Goal: Information Seeking & Learning: Learn about a topic

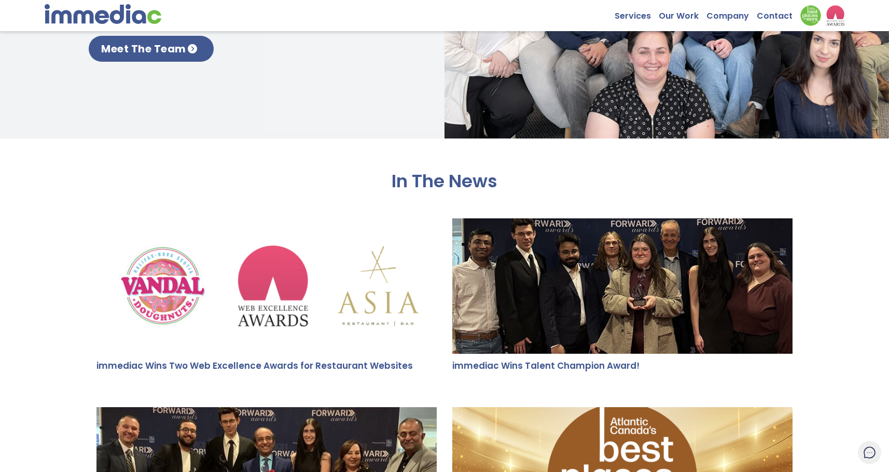
scroll to position [1920, 0]
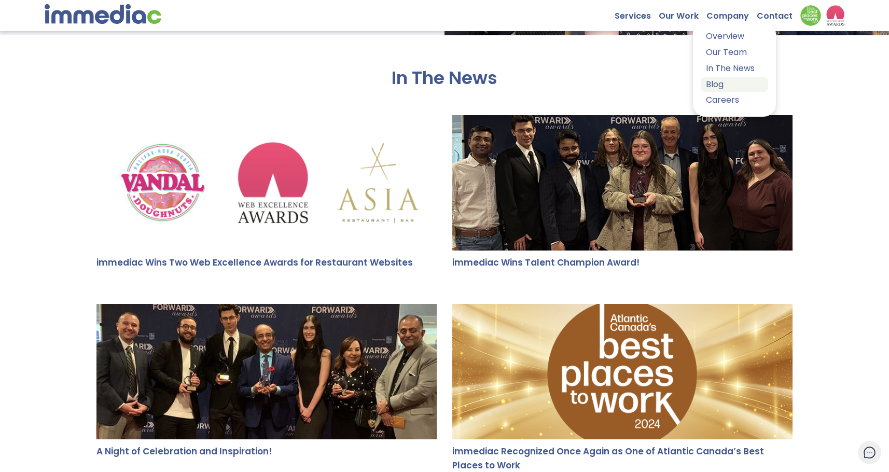
click at [723, 85] on link "Blog" at bounding box center [734, 84] width 67 height 15
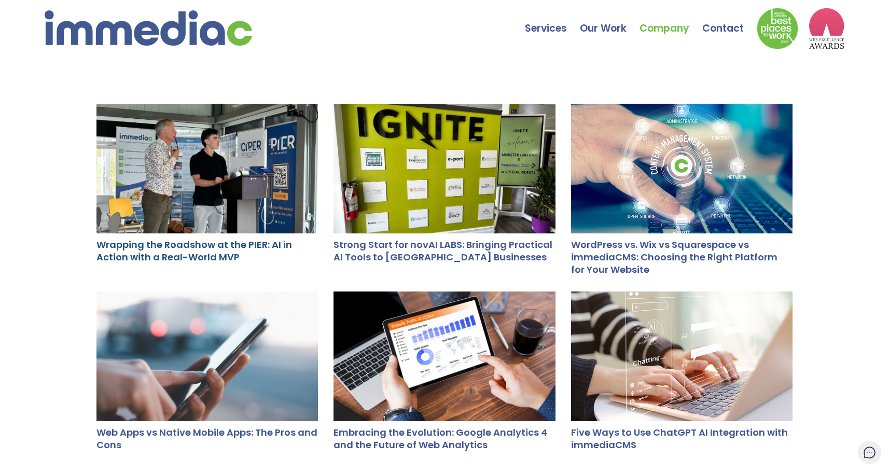
click at [128, 253] on link "Wrapping the Roadshow at the PIER: AI in Action with a Real-World MVP" at bounding box center [194, 250] width 196 height 25
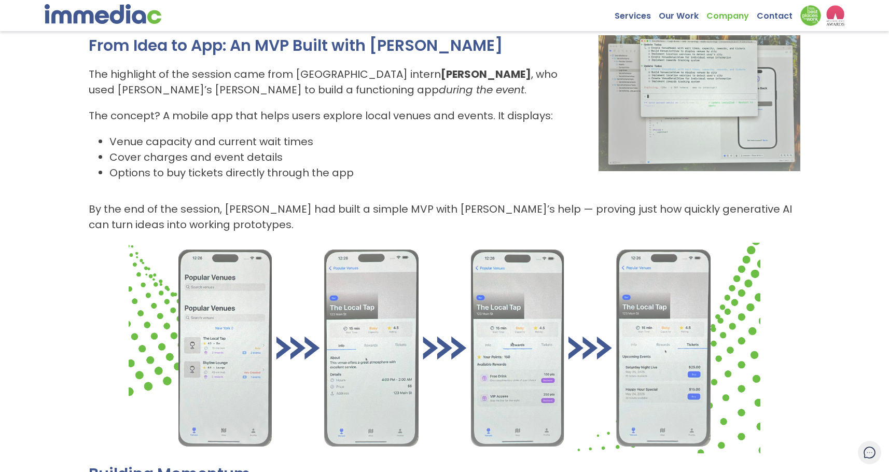
scroll to position [571, 0]
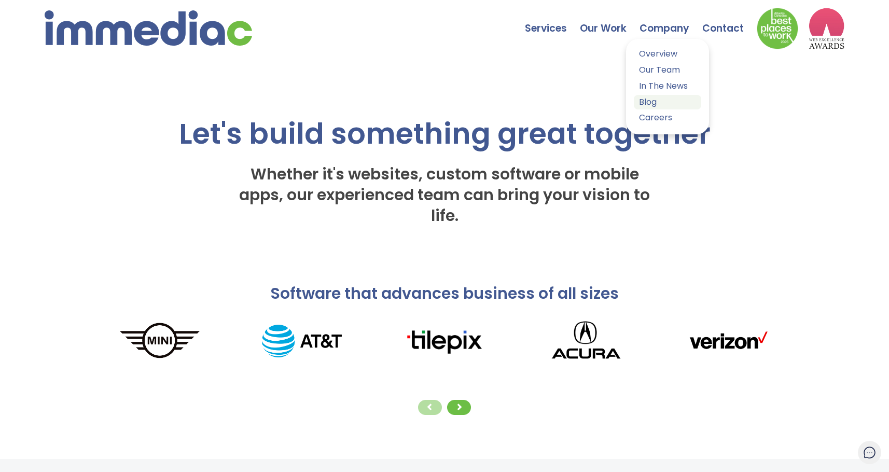
click at [656, 102] on link "Blog" at bounding box center [667, 102] width 67 height 15
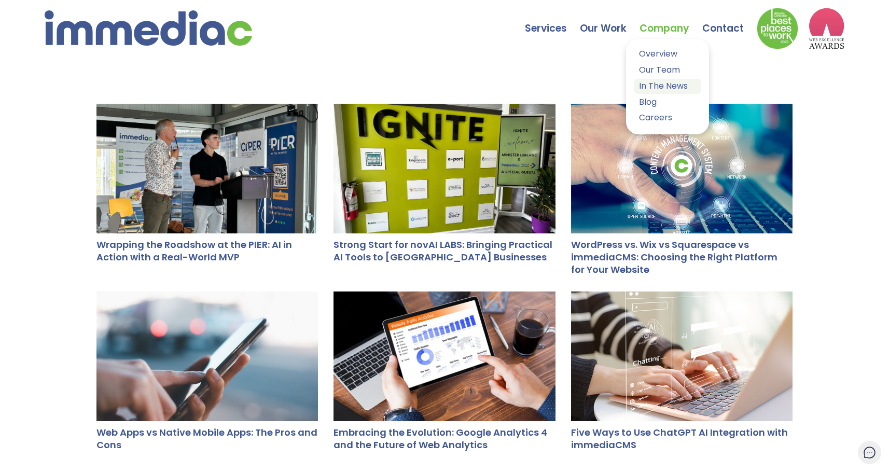
click at [657, 86] on link "In The News" at bounding box center [667, 86] width 67 height 15
click at [813, 228] on div "Wrapping the Roadshow at the PIER: AI in Action with a Real-World MVP Strong St…" at bounding box center [444, 479] width 889 height 834
click at [662, 86] on link "In The News" at bounding box center [667, 86] width 67 height 15
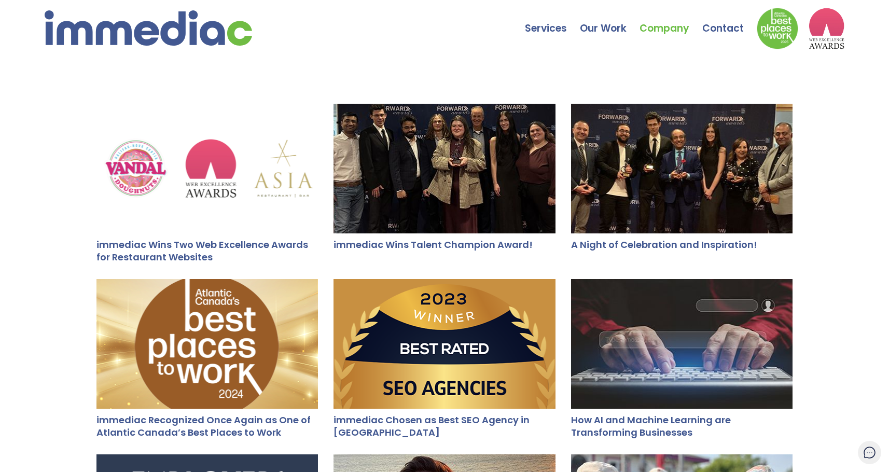
drag, startPoint x: 833, startPoint y: 261, endPoint x: 666, endPoint y: 224, distance: 171.2
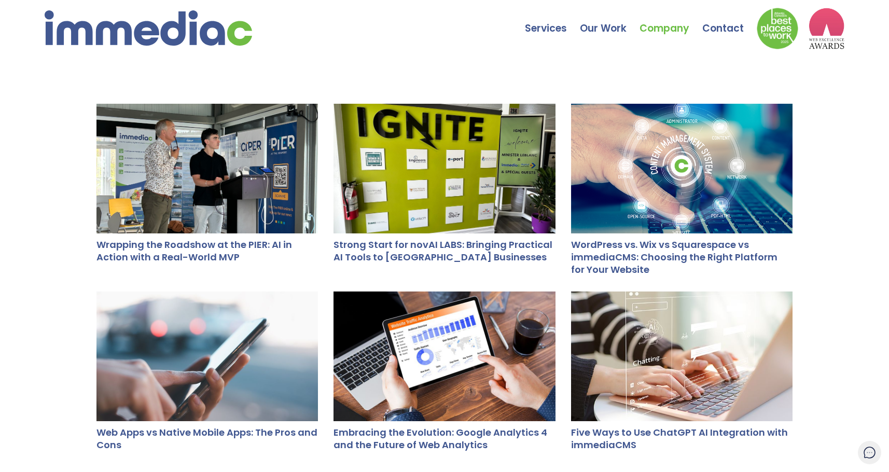
click at [386, 186] on div at bounding box center [445, 169] width 222 height 130
click at [130, 178] on div at bounding box center [207, 169] width 222 height 130
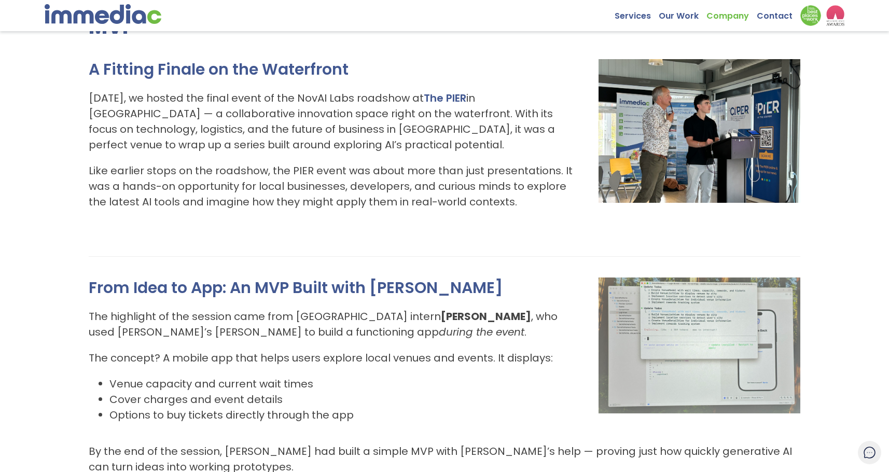
scroll to position [104, 0]
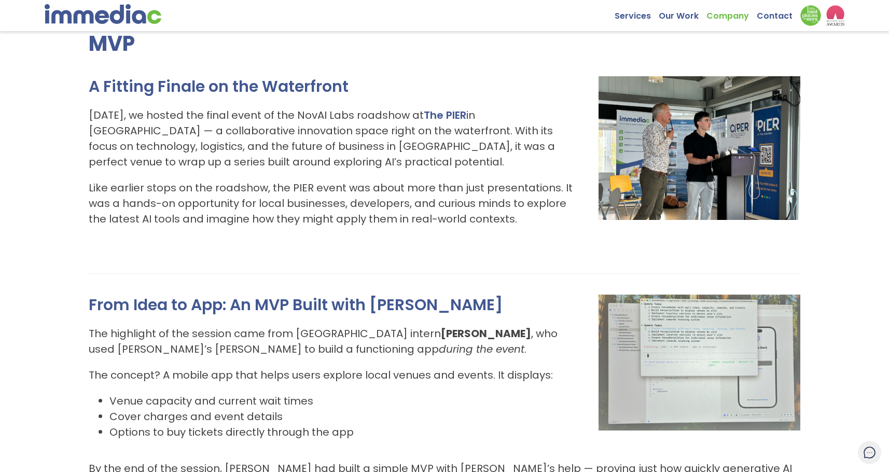
click at [651, 183] on img at bounding box center [689, 155] width 223 height 159
click at [674, 148] on img at bounding box center [689, 155] width 223 height 159
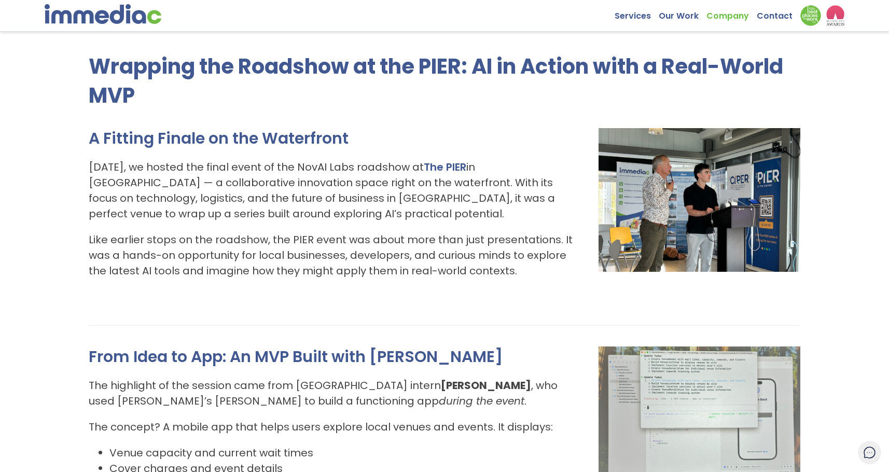
click at [744, 283] on img at bounding box center [689, 207] width 223 height 159
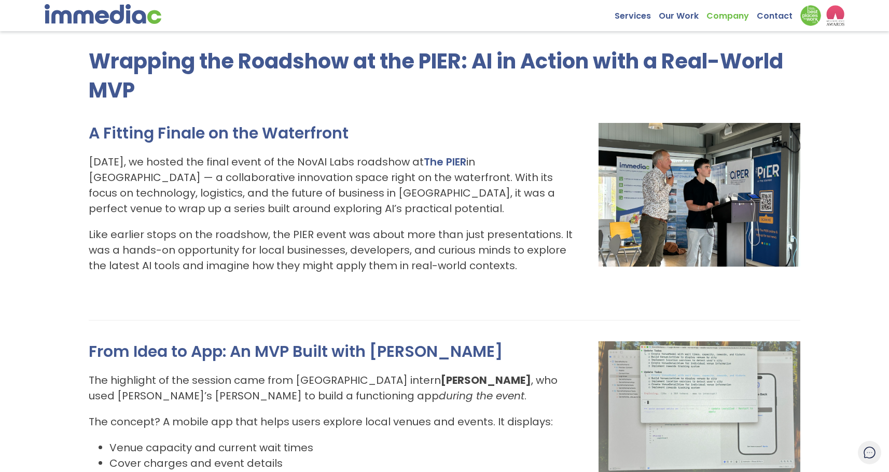
scroll to position [0, 0]
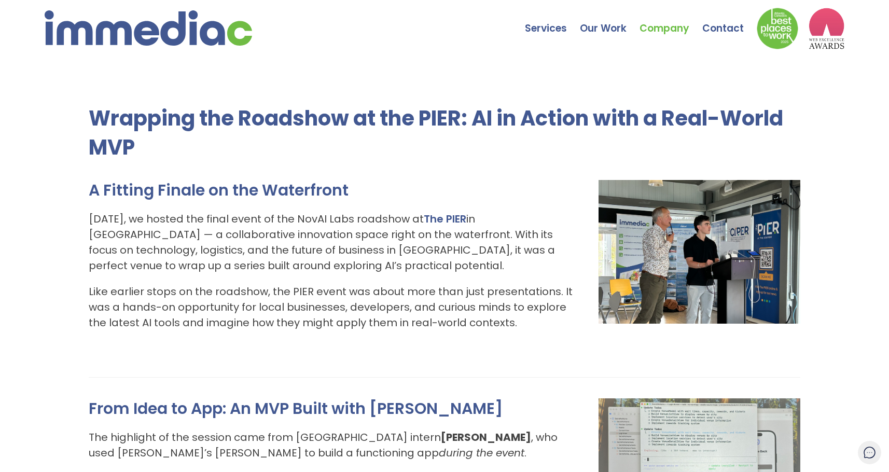
click at [219, 30] on img at bounding box center [149, 27] width 208 height 35
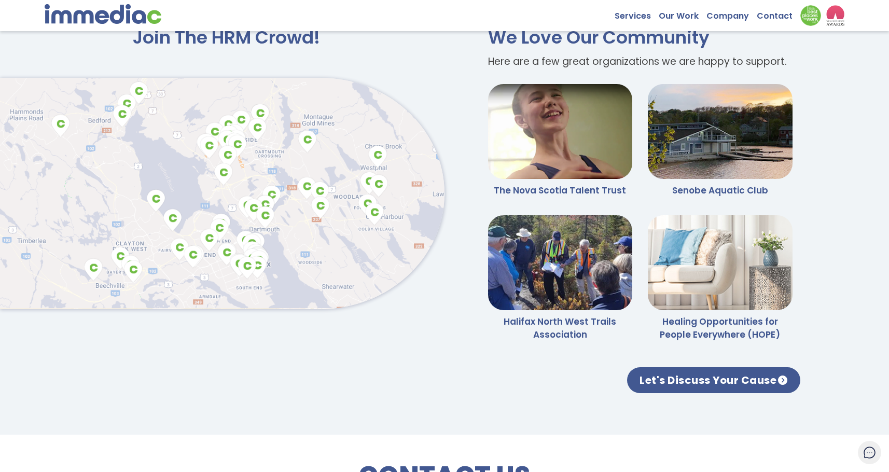
scroll to position [2464, 0]
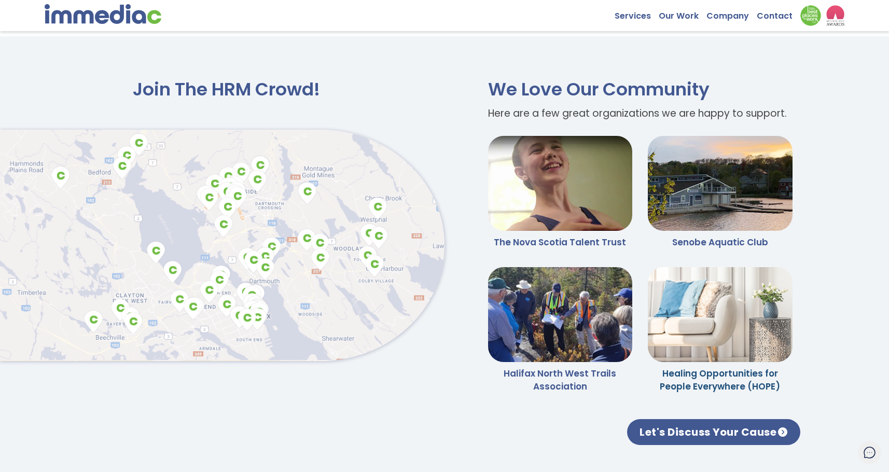
click at [738, 388] on link "Healing Opportunities for People Everywhere (HOPE)" at bounding box center [720, 379] width 120 height 25
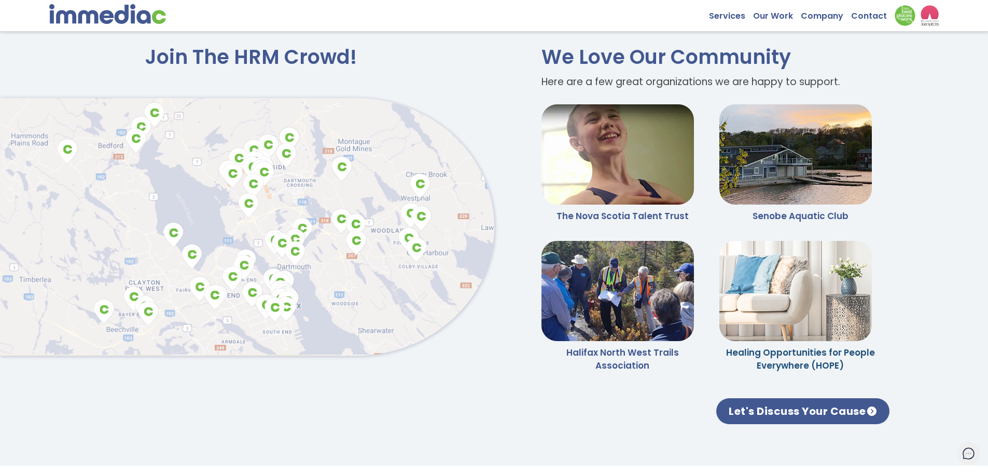
scroll to position [2512, 0]
